Goal: Find specific page/section: Find specific page/section

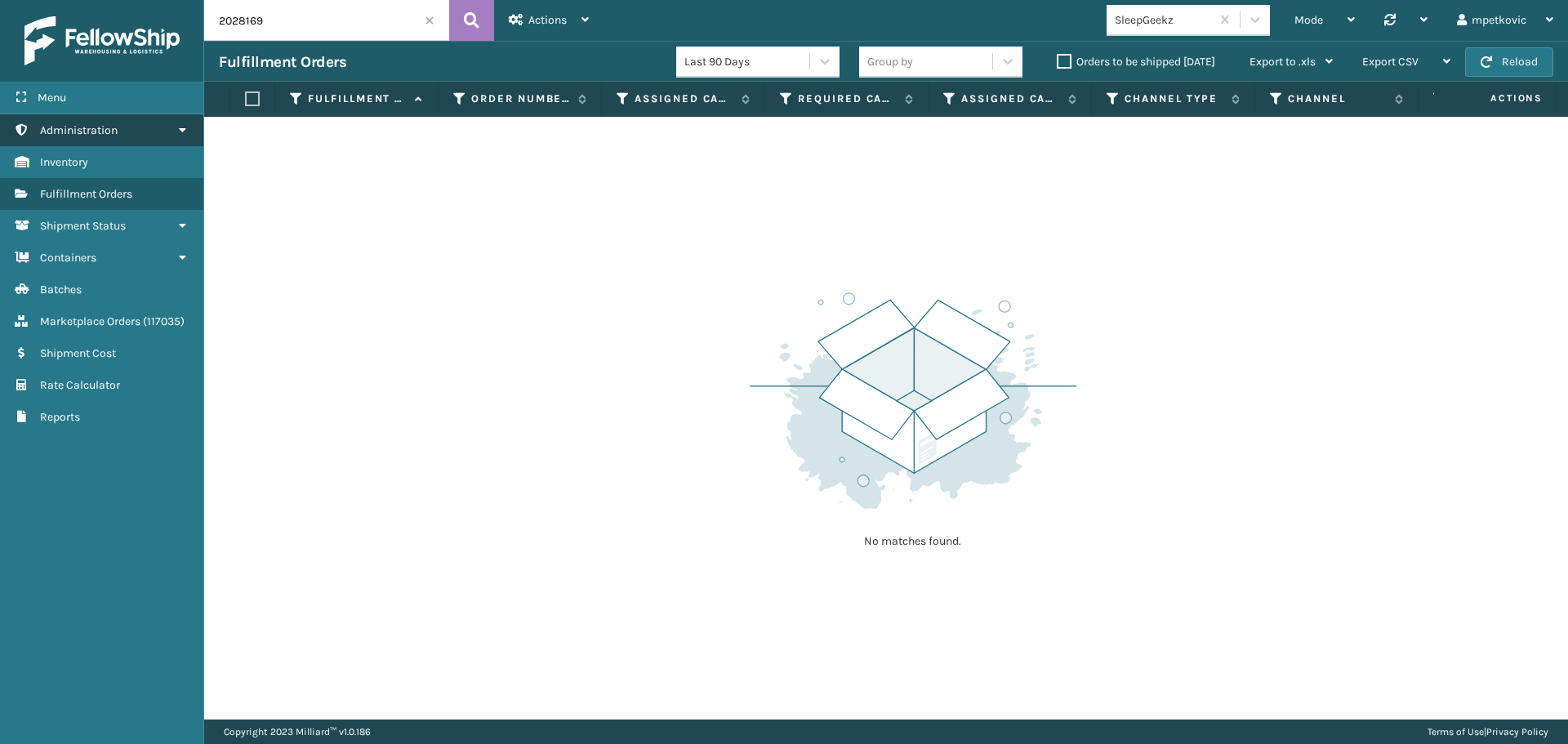
click at [126, 128] on link "Administration" at bounding box center [101, 130] width 203 height 31
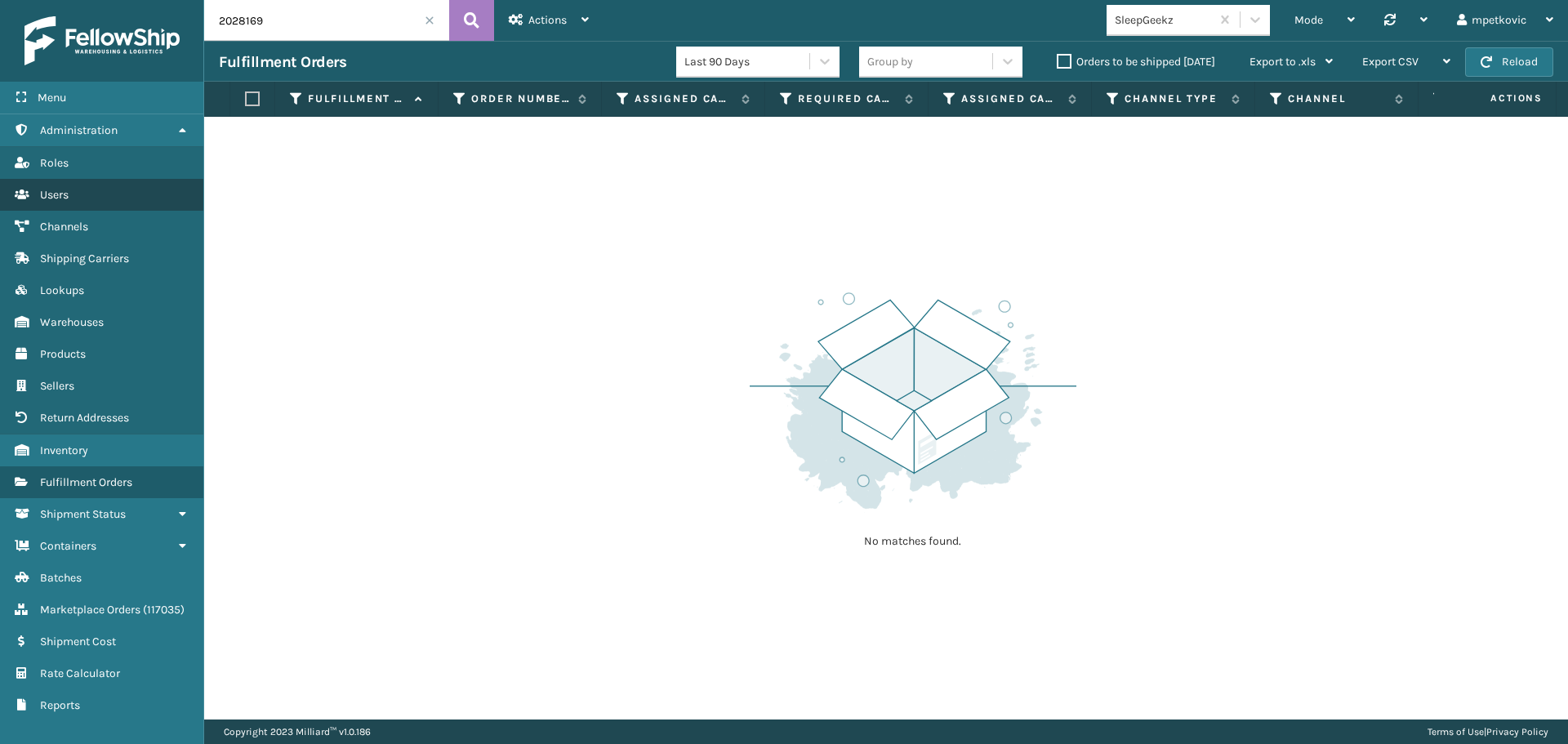
click at [96, 196] on link "Users" at bounding box center [101, 195] width 203 height 31
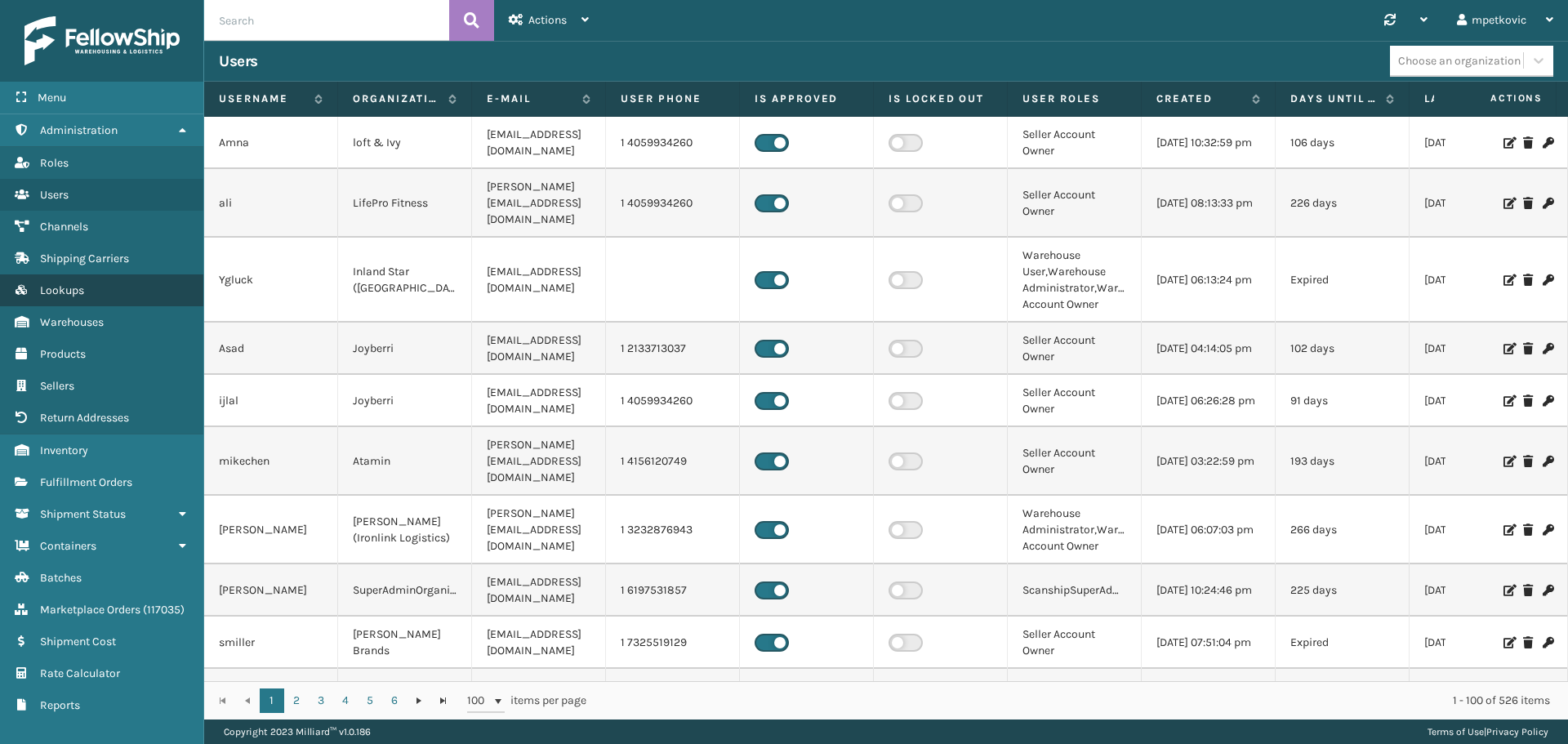
click at [92, 292] on link "Lookups" at bounding box center [101, 290] width 203 height 31
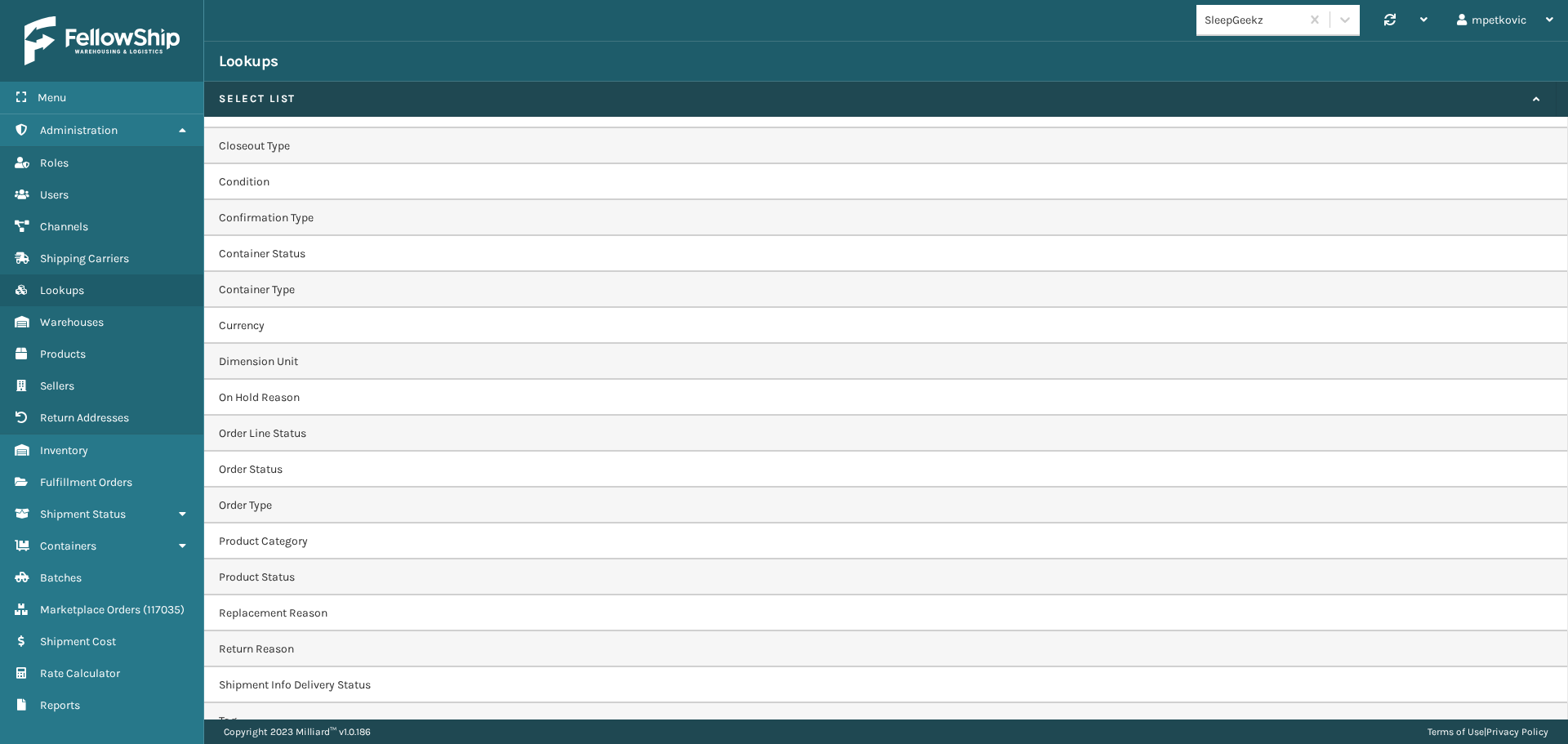
scroll to position [245, 0]
click at [325, 395] on td "On Hold Reason" at bounding box center [886, 392] width 1364 height 36
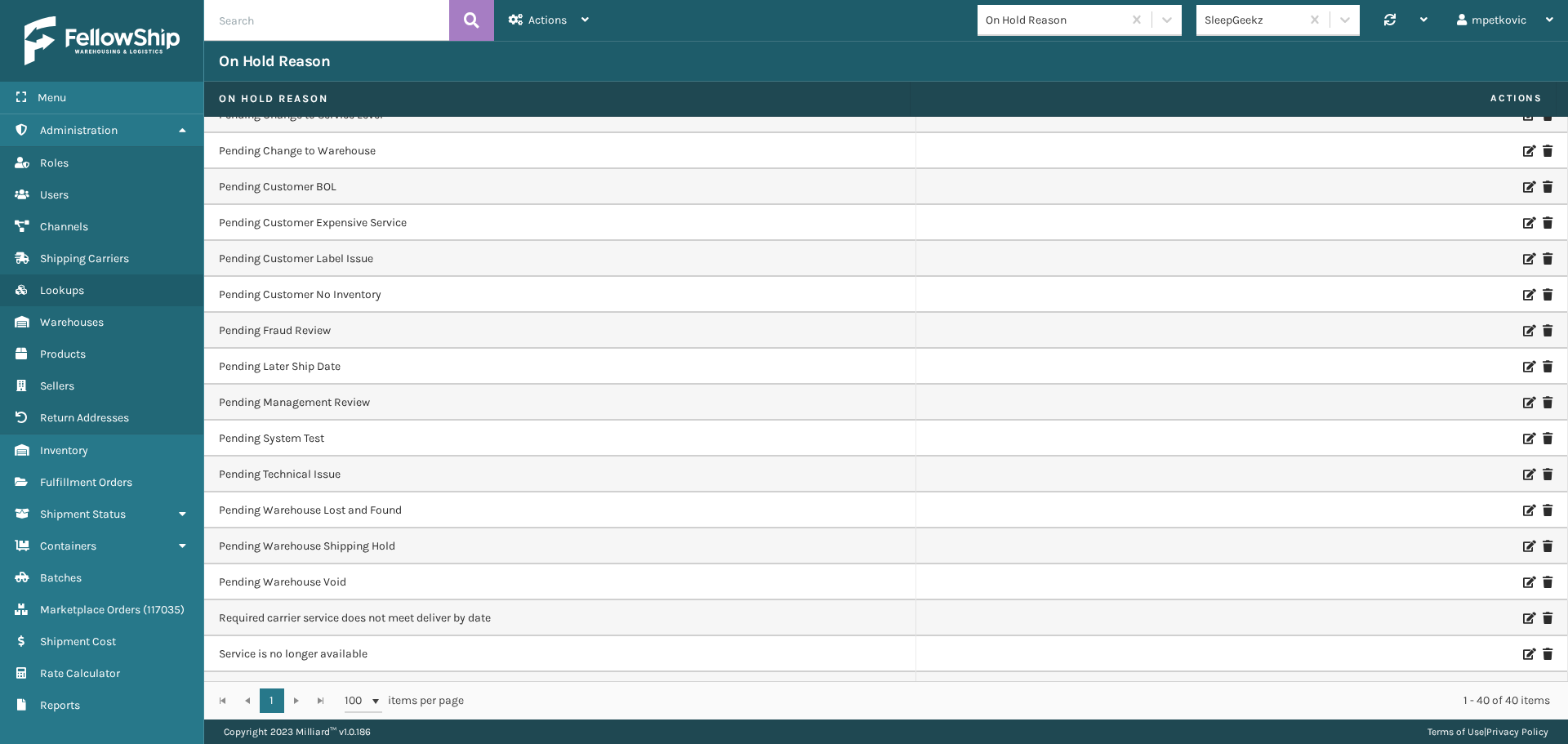
scroll to position [873, 0]
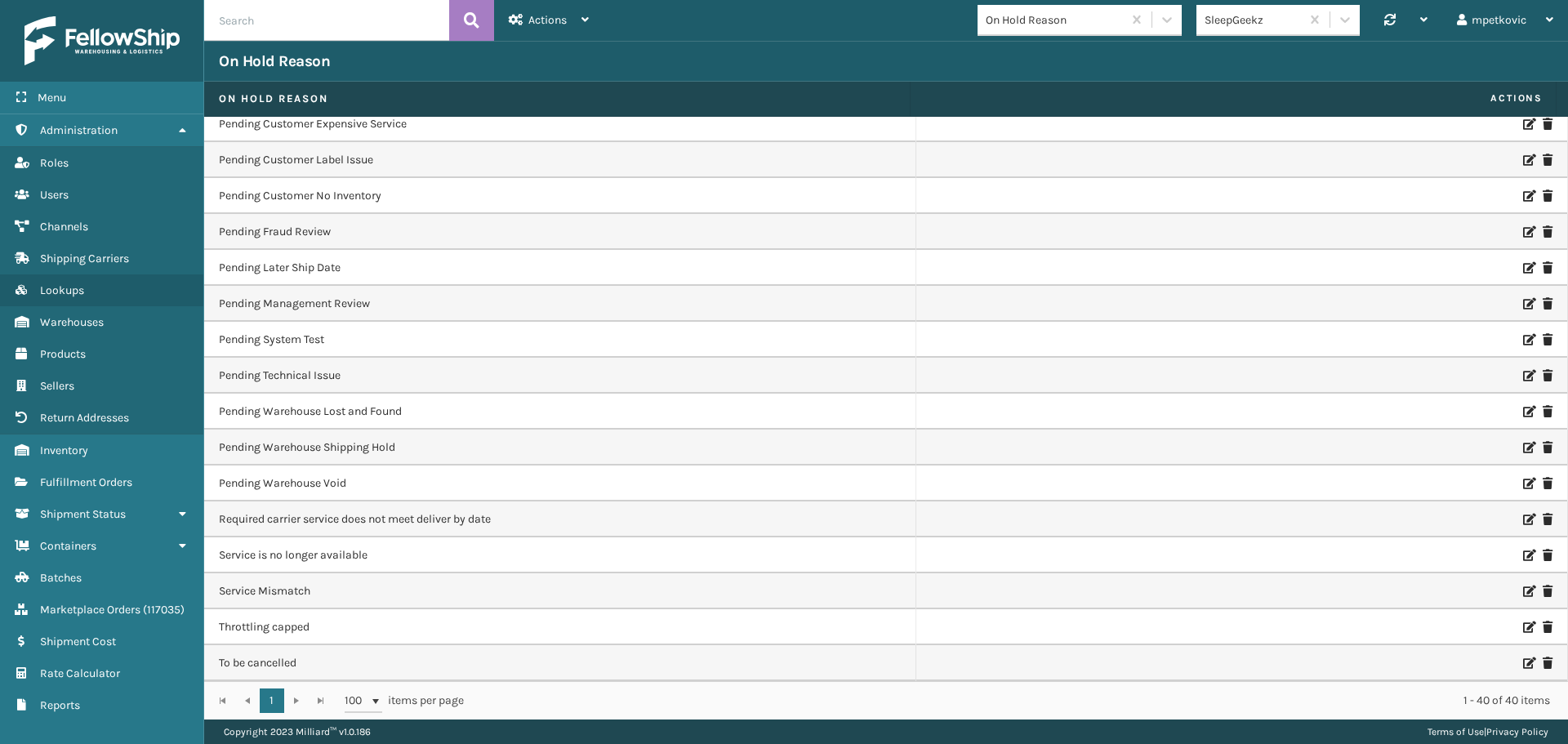
click at [910, 49] on div "On Hold Reason" at bounding box center [886, 62] width 1364 height 41
